Goal: Check status: Check status

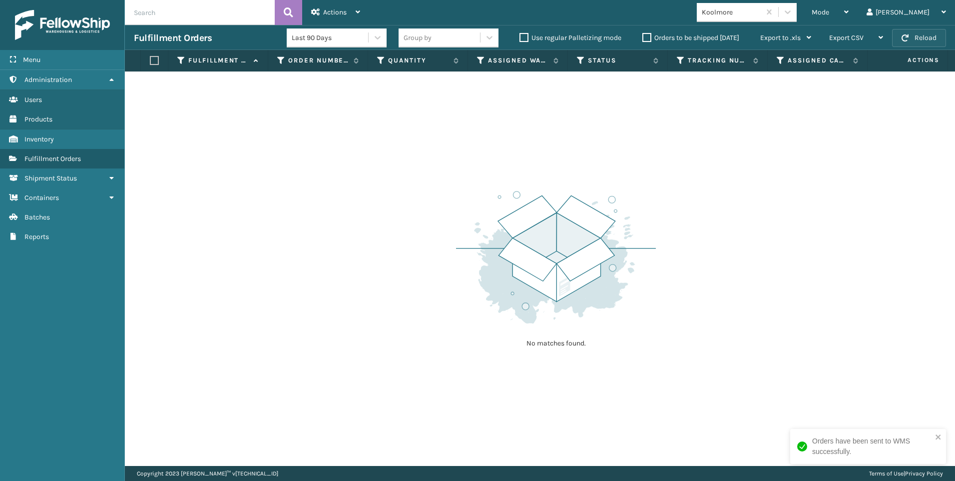
click at [898, 42] on button "Reload" at bounding box center [919, 38] width 54 height 18
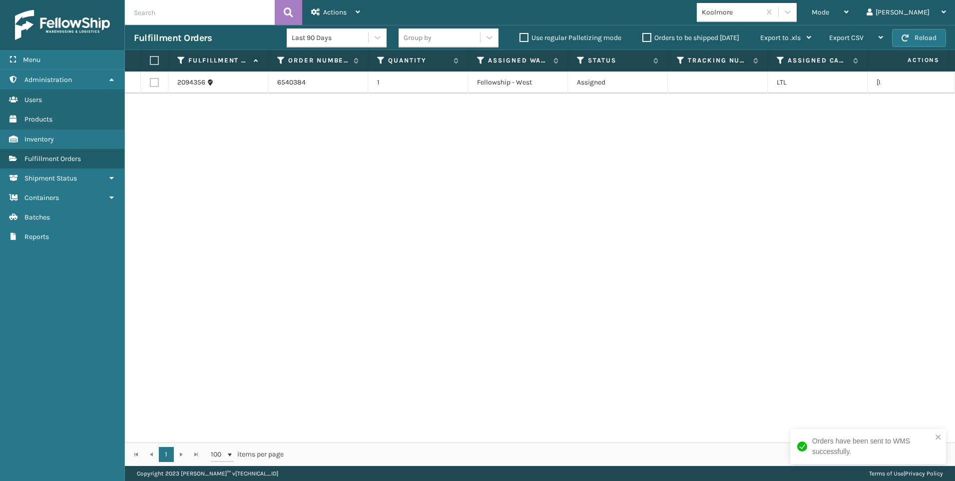
click at [761, 8] on div "Koolmore" at bounding box center [731, 12] width 59 height 10
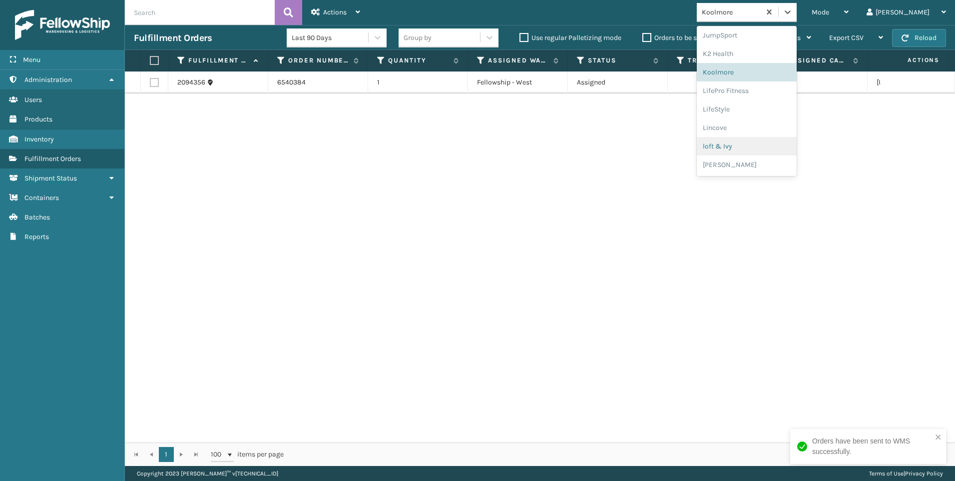
scroll to position [501, 0]
click at [782, 148] on div "SleepGeekz" at bounding box center [747, 146] width 100 height 18
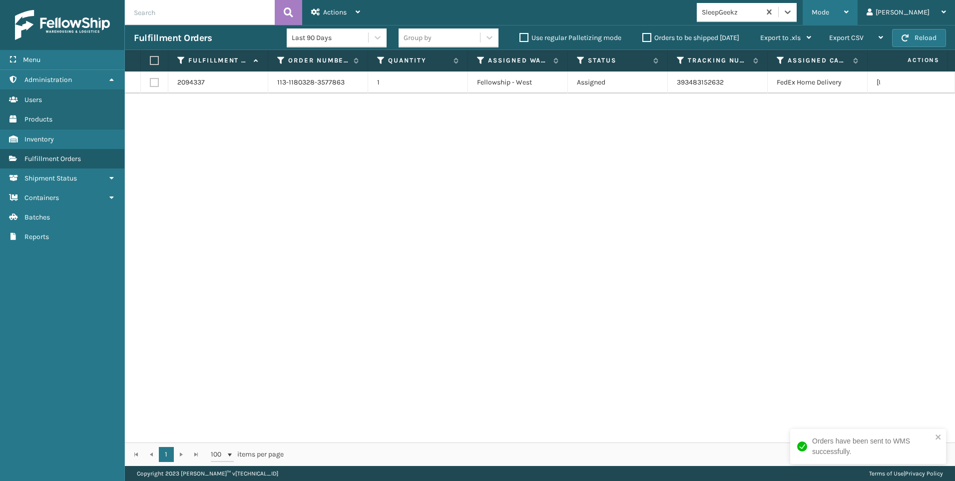
click at [849, 9] on div "Mode" at bounding box center [830, 12] width 37 height 25
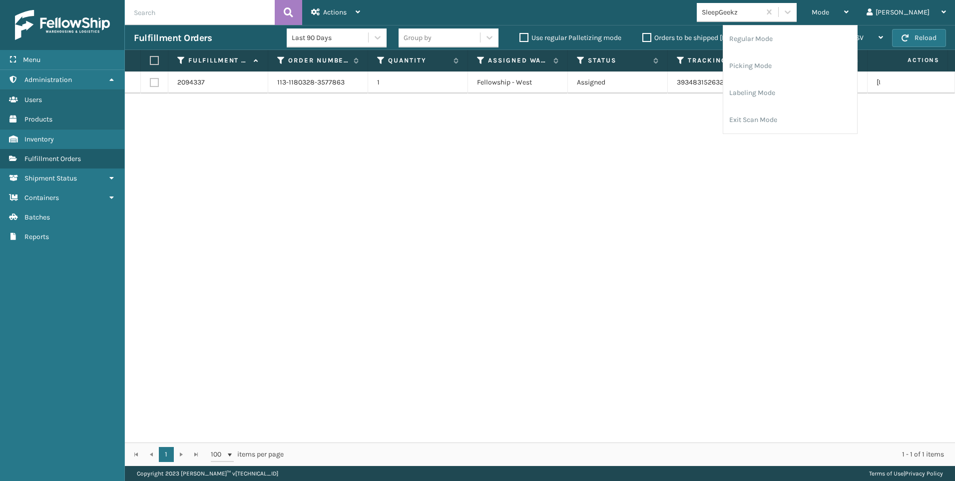
click at [761, 7] on div "SleepGeekz" at bounding box center [731, 12] width 59 height 10
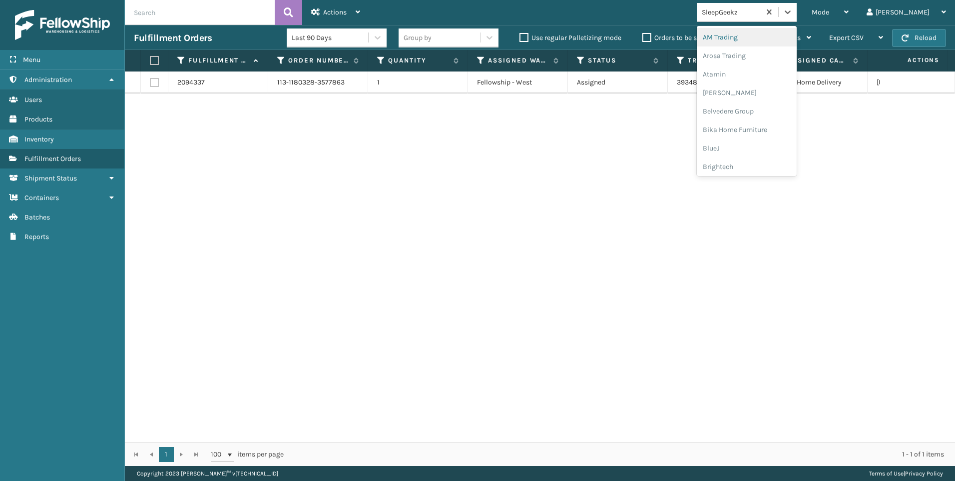
click at [761, 7] on div "SleepGeekz" at bounding box center [731, 12] width 59 height 10
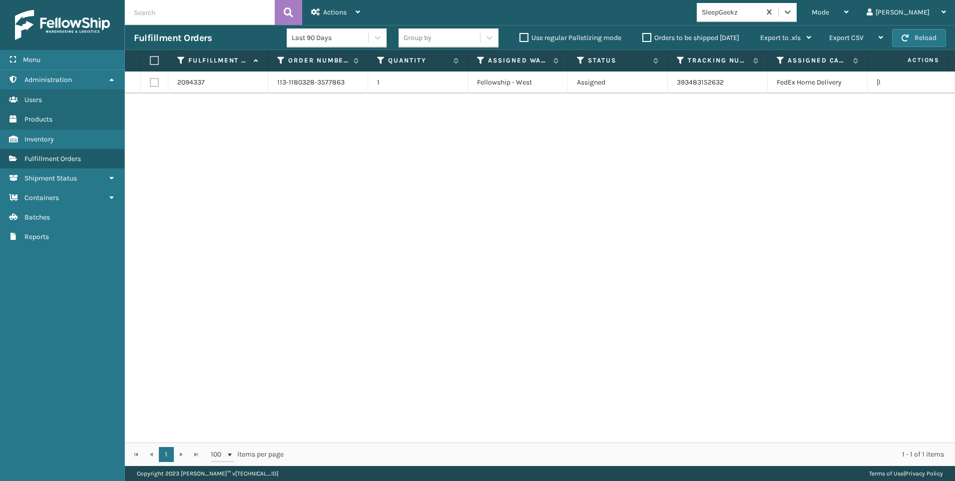
click at [761, 7] on div "SleepGeekz" at bounding box center [731, 12] width 59 height 10
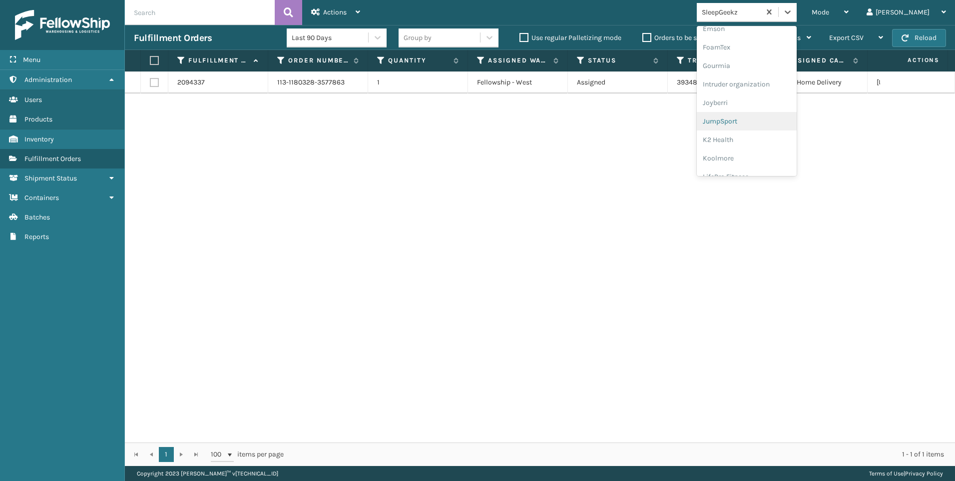
scroll to position [250, 0]
click at [788, 138] on div "Koolmore" at bounding box center [747, 138] width 100 height 18
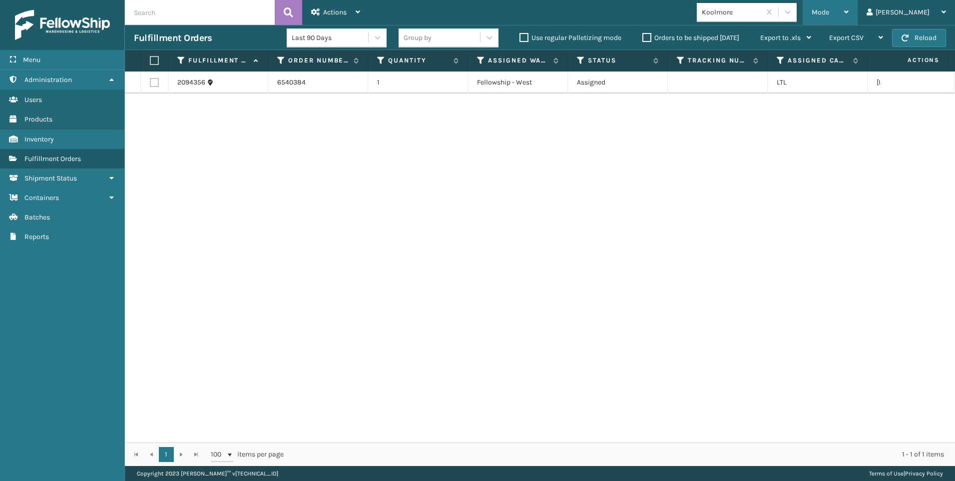
click at [829, 13] on span "Mode" at bounding box center [820, 12] width 17 height 8
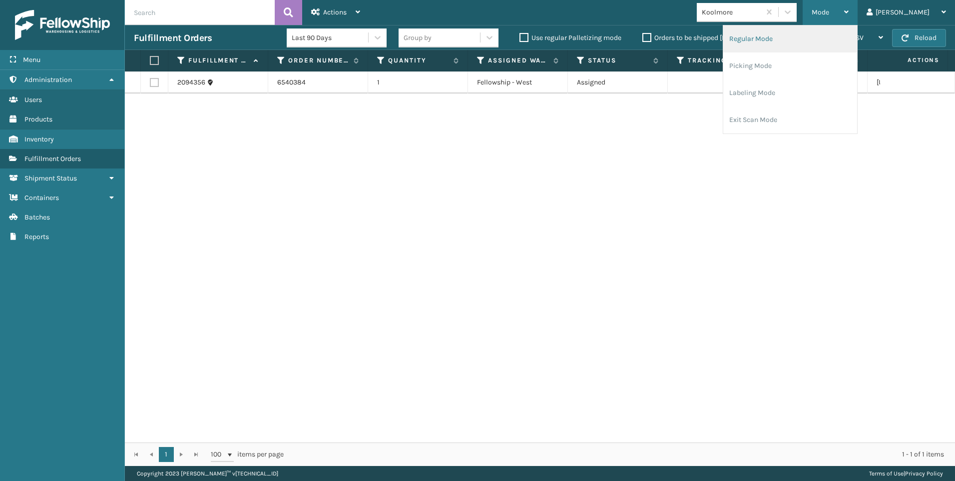
click at [806, 42] on li "Regular Mode" at bounding box center [791, 38] width 134 height 27
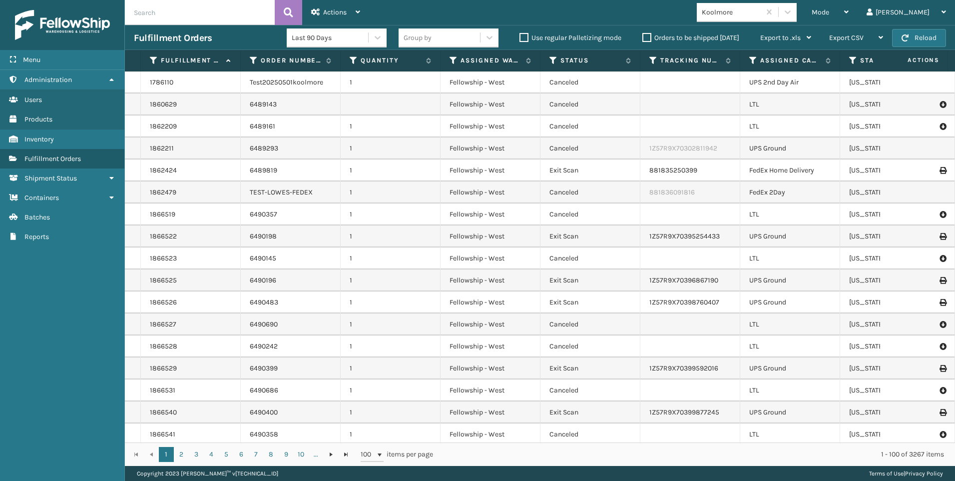
click at [216, 14] on input "text" at bounding box center [200, 12] width 150 height 25
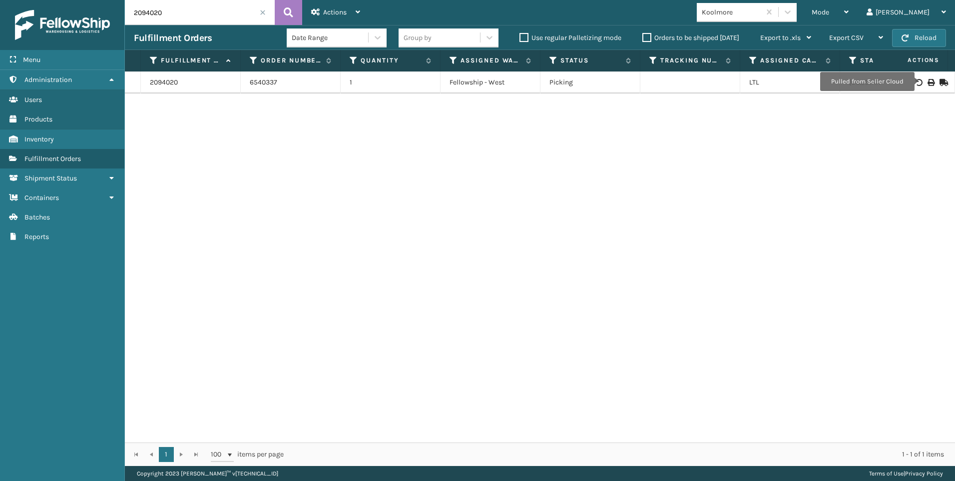
click at [928, 81] on icon at bounding box center [931, 82] width 6 height 7
drag, startPoint x: 181, startPoint y: 8, endPoint x: 73, endPoint y: 8, distance: 107.9
click at [82, 0] on div "Menu Inventory Administration Inventory Users Inventory Products Inventory Inve…" at bounding box center [477, 0] width 955 height 0
click at [928, 84] on icon at bounding box center [931, 82] width 6 height 7
drag, startPoint x: 179, startPoint y: 19, endPoint x: 45, endPoint y: 21, distance: 133.9
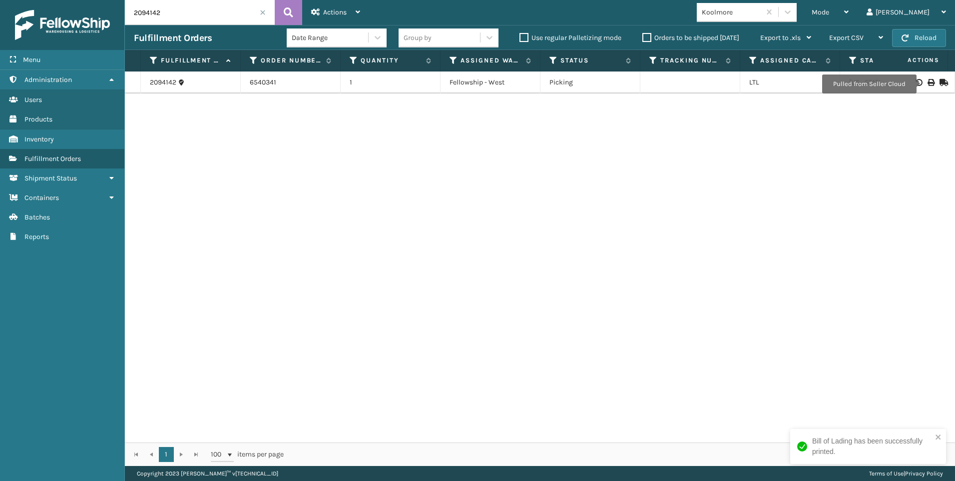
click at [93, 0] on div "Menu Inventory Administration Inventory Users Inventory Products Inventory Inve…" at bounding box center [477, 0] width 955 height 0
click at [928, 83] on icon at bounding box center [931, 82] width 6 height 7
drag, startPoint x: 156, startPoint y: 18, endPoint x: 89, endPoint y: 10, distance: 67.9
click at [99, 0] on div "Menu Inventory Administration Inventory Users Inventory Products Inventory Inve…" at bounding box center [477, 0] width 955 height 0
click at [928, 80] on icon at bounding box center [931, 82] width 6 height 7
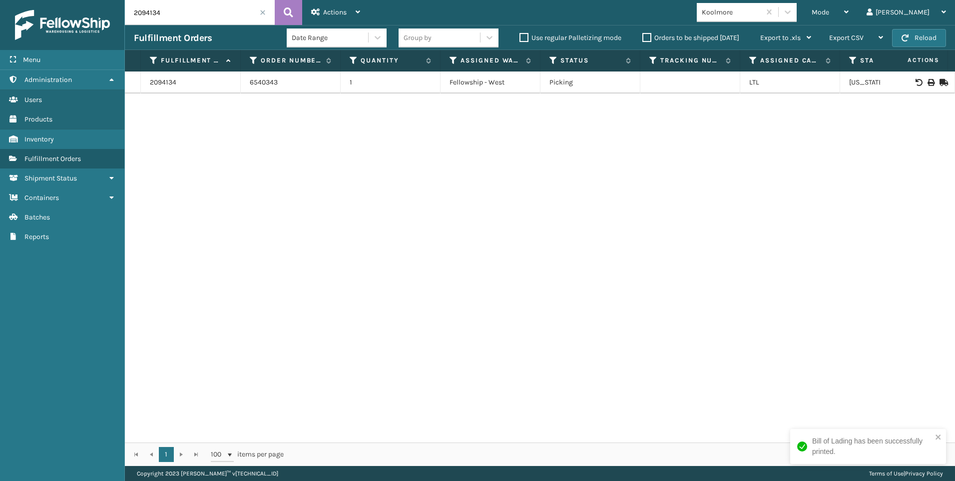
drag, startPoint x: 177, startPoint y: 5, endPoint x: 3, endPoint y: 13, distance: 174.5
click at [55, 0] on div "Menu Inventory Administration Inventory Users Inventory Products Inventory Inve…" at bounding box center [477, 0] width 955 height 0
type input "2094234"
click at [928, 80] on icon at bounding box center [931, 82] width 6 height 7
drag, startPoint x: 167, startPoint y: 15, endPoint x: 83, endPoint y: 3, distance: 84.9
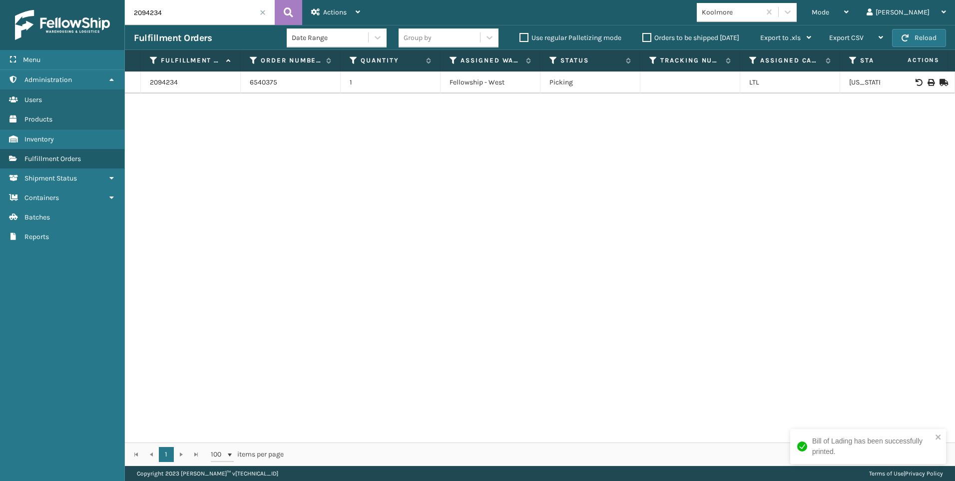
click at [103, 0] on div "Menu Inventory Administration Inventory Users Inventory Products Inventory Inve…" at bounding box center [477, 0] width 955 height 0
click at [394, 251] on div "2094234 6540375 1 Fellowship - West Picking LTL [US_STATE]" at bounding box center [540, 256] width 830 height 371
